Goal: Information Seeking & Learning: Learn about a topic

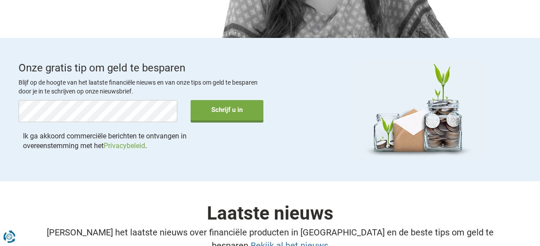
scroll to position [1429, 0]
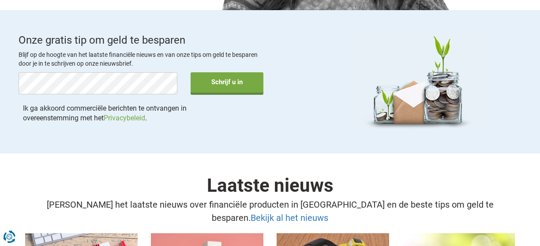
click at [222, 50] on p "Blijf op de hoogte van het laatste financiële nieuws en van onze tips om geld t…" at bounding box center [141, 59] width 245 height 18
copy p "geld"
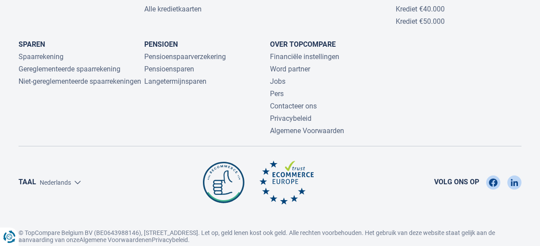
scroll to position [2080, 0]
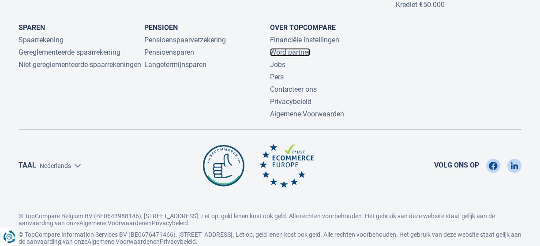
click at [294, 48] on link "Word partner" at bounding box center [290, 52] width 40 height 8
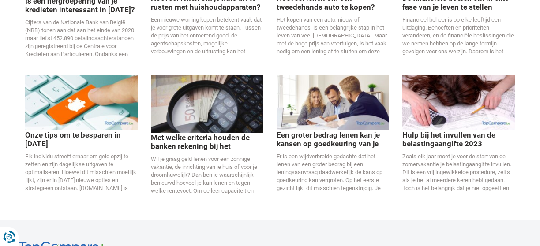
scroll to position [1572, 0]
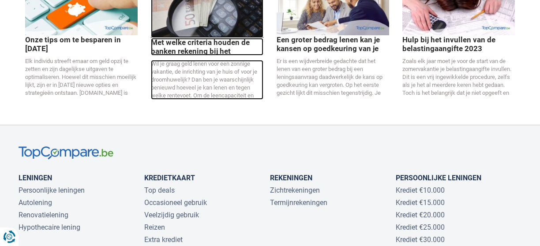
click at [188, 41] on p "Met welke criteria houden de banken rekening bij het berekenen van je krediet?" at bounding box center [207, 47] width 112 height 18
